Goal: Task Accomplishment & Management: Use online tool/utility

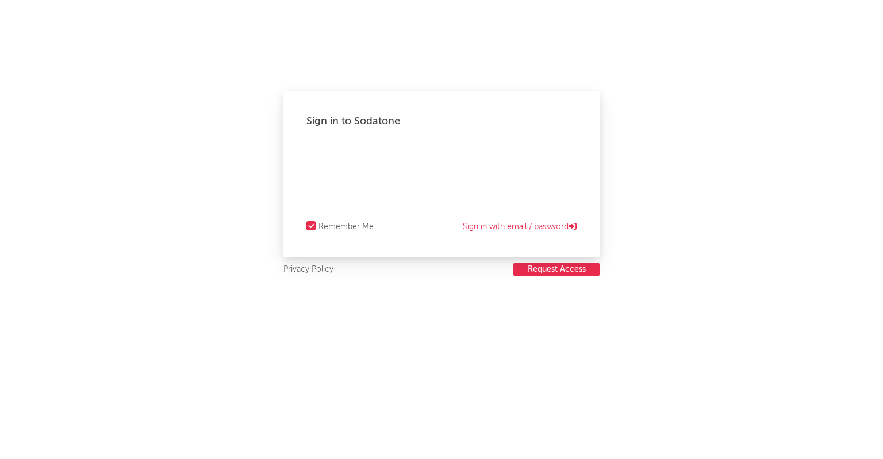
select select "other"
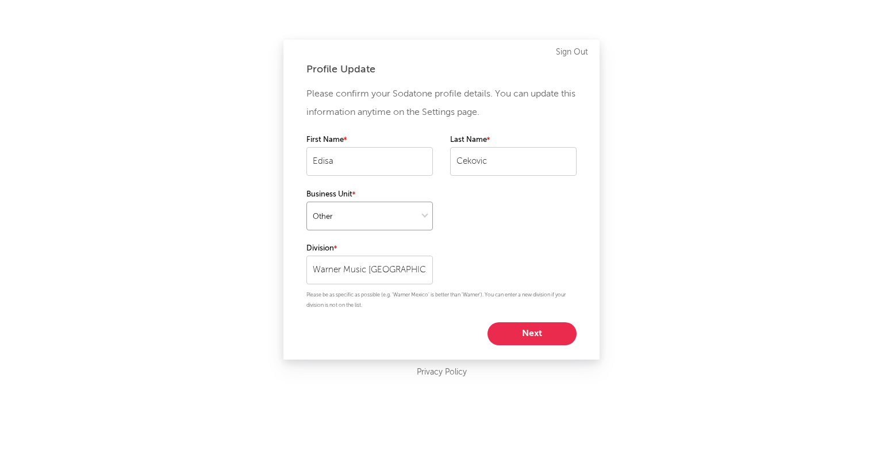
click at [405, 222] on select at bounding box center [369, 216] width 126 height 29
click at [306, 202] on select at bounding box center [369, 216] width 126 height 29
click at [522, 337] on button "Next" at bounding box center [532, 334] width 89 height 23
select select "marketing"
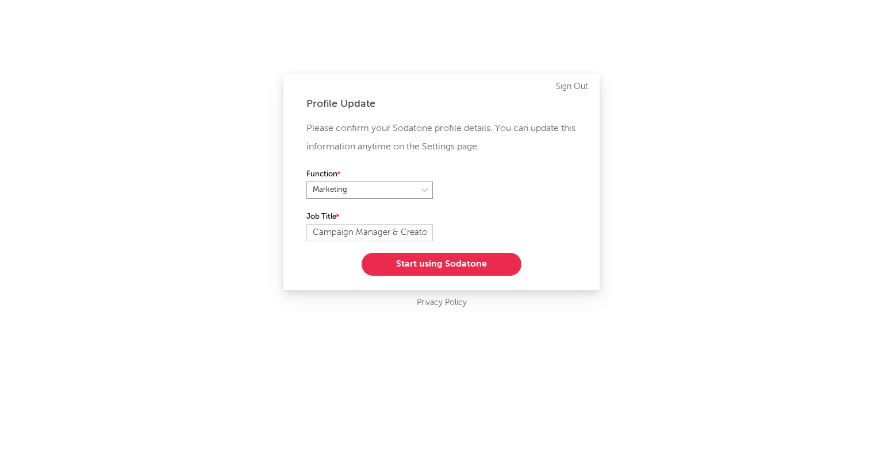
click at [414, 194] on select at bounding box center [369, 190] width 126 height 17
click at [497, 192] on div "Function" at bounding box center [441, 189] width 270 height 43
click at [458, 262] on button "Start using Sodatone" at bounding box center [442, 264] width 160 height 23
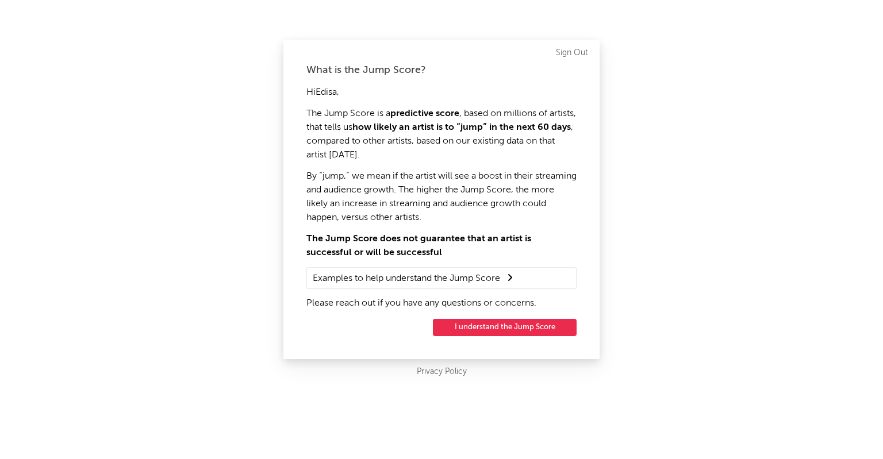
click at [490, 328] on button "I understand the Jump Score" at bounding box center [505, 327] width 144 height 17
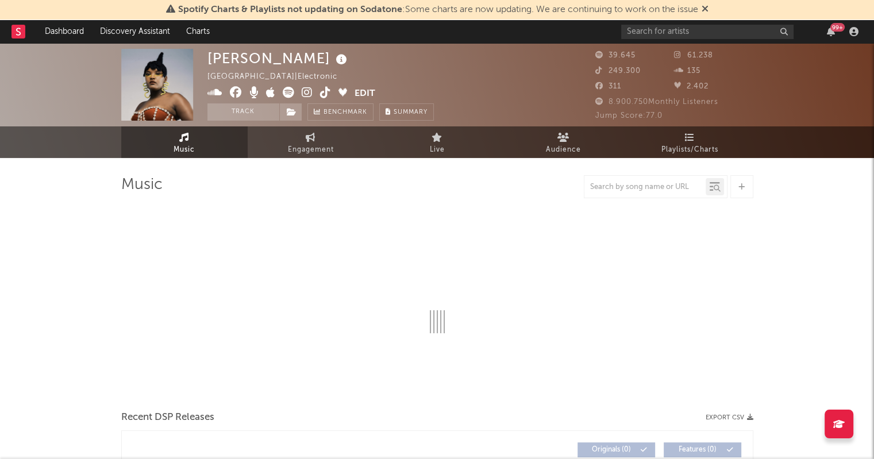
select select "6m"
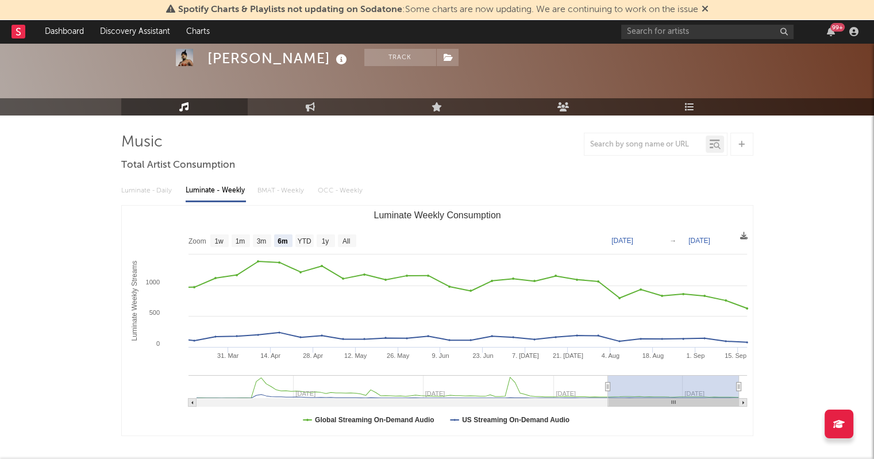
scroll to position [42, 0]
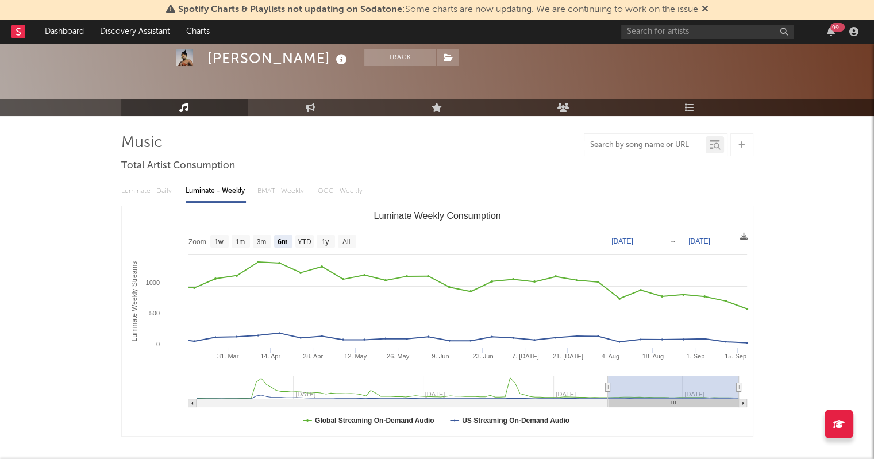
click at [644, 149] on input "text" at bounding box center [645, 145] width 121 height 9
type input "Hutia"
click at [719, 144] on icon at bounding box center [717, 146] width 7 height 7
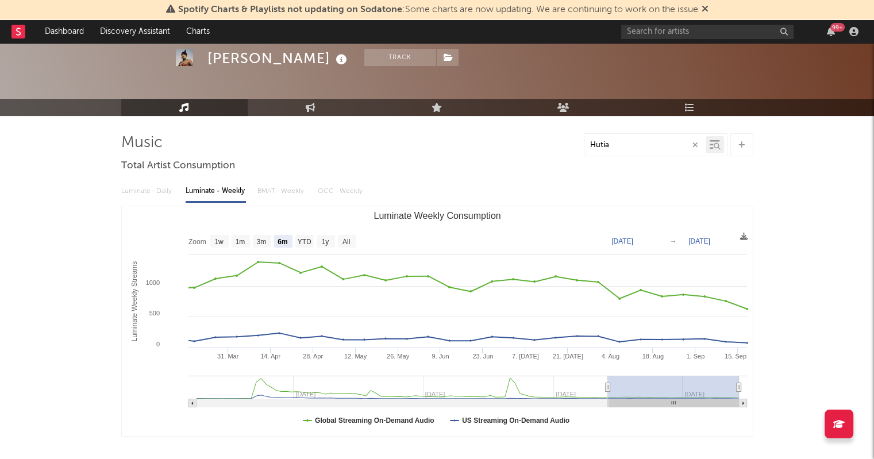
click at [156, 187] on div "Luminate - Daily Luminate - Weekly BMAT - Weekly OCC - Weekly" at bounding box center [437, 192] width 632 height 20
click at [152, 186] on div "Luminate - Daily Luminate - Weekly BMAT - Weekly OCC - Weekly" at bounding box center [437, 192] width 632 height 20
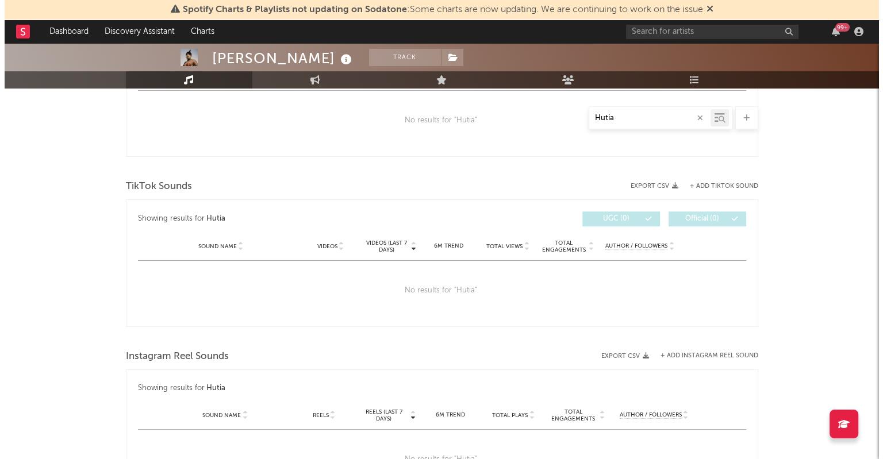
scroll to position [504, 0]
click at [232, 245] on div at bounding box center [235, 245] width 7 height 9
click at [731, 183] on button "+ Add TikTok Sound" at bounding box center [719, 186] width 68 height 6
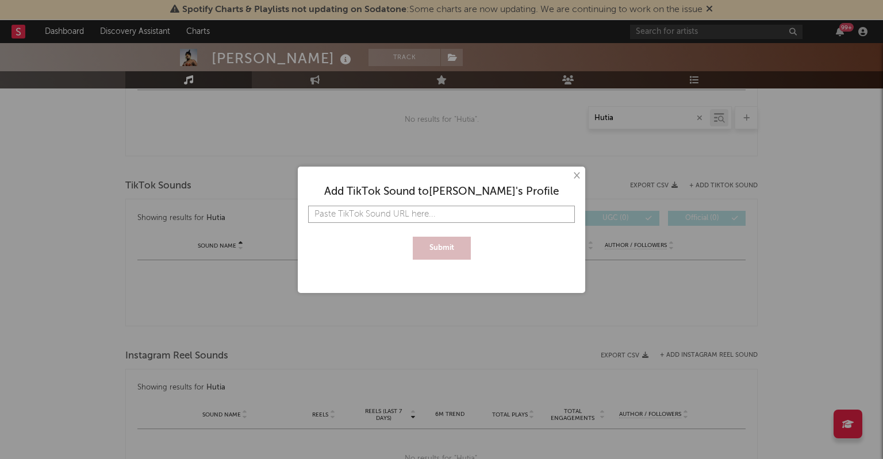
click at [327, 213] on input "text" at bounding box center [441, 214] width 267 height 17
